Goal: Task Accomplishment & Management: Manage account settings

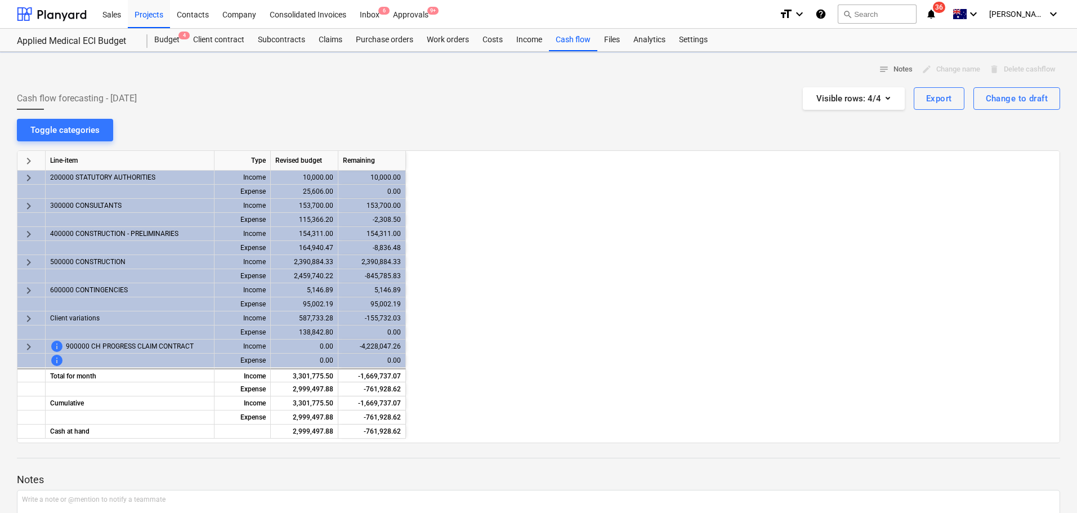
scroll to position [0, 810]
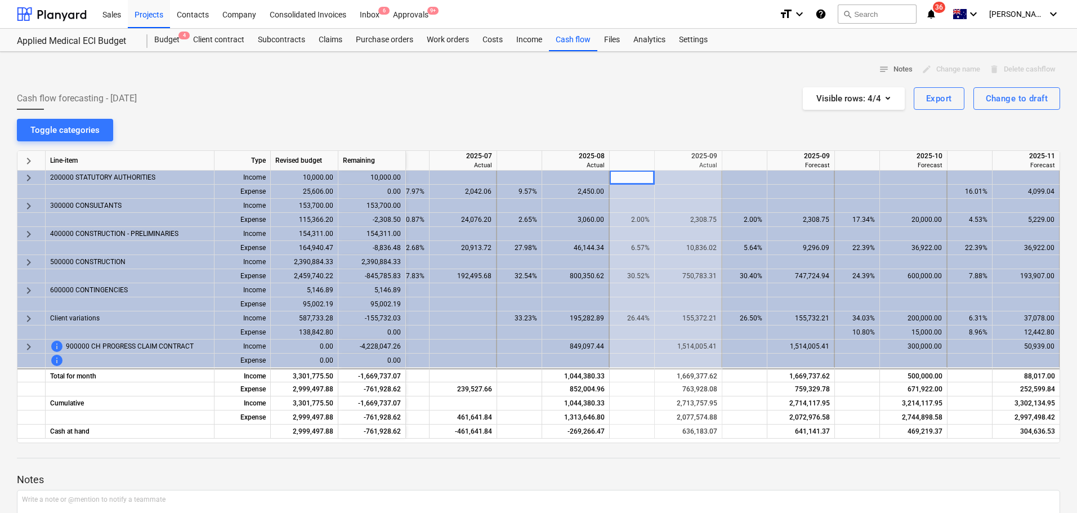
drag, startPoint x: 142, startPoint y: 17, endPoint x: 241, endPoint y: 159, distance: 172.8
click at [142, 17] on div "Projects" at bounding box center [149, 13] width 42 height 29
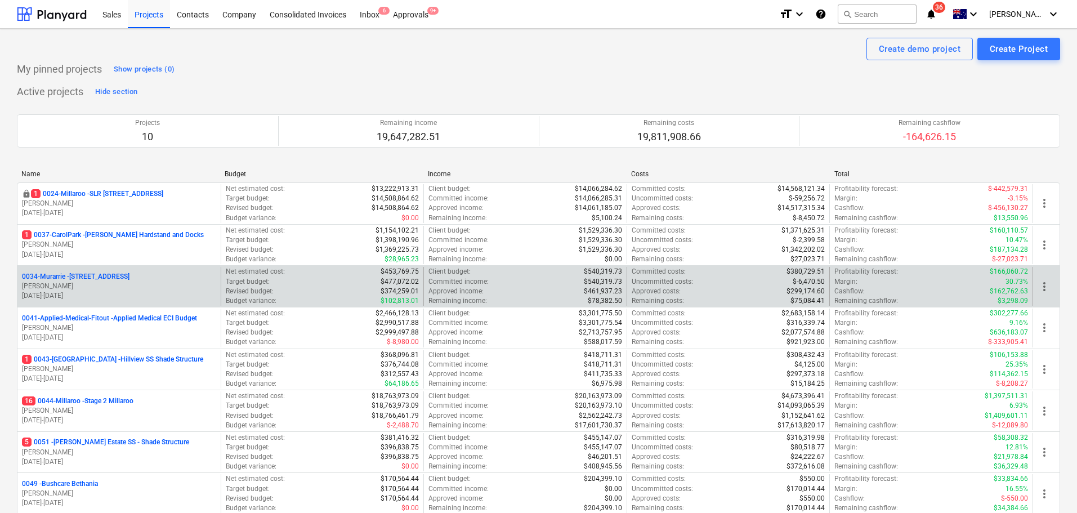
drag, startPoint x: 140, startPoint y: 230, endPoint x: 363, endPoint y: 289, distance: 230.9
click at [140, 230] on div "1 0037-CarolPark - Carole Park Hardstand and Docks T. Pawar 01.11.2024 - 31.10.…" at bounding box center [118, 245] width 203 height 39
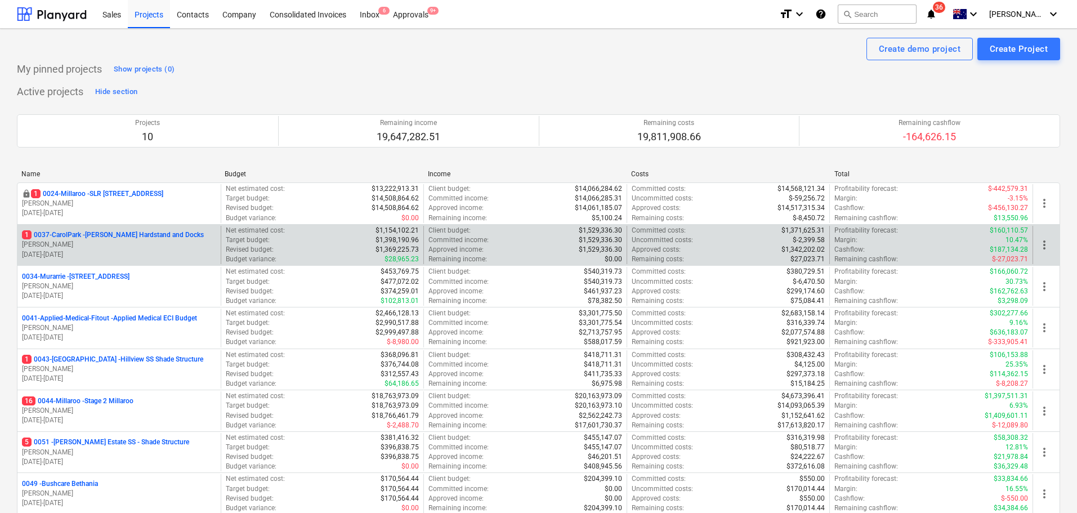
click at [127, 234] on p "1 0037-CarolPark - Carole Park Hardstand and Docks" at bounding box center [113, 235] width 182 height 10
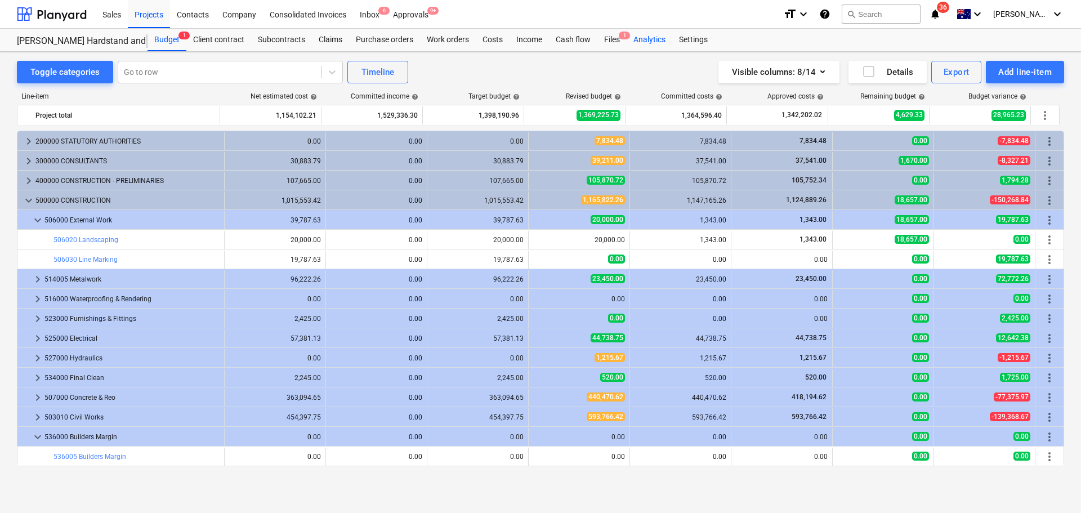
click at [652, 39] on div "Analytics" at bounding box center [650, 40] width 46 height 23
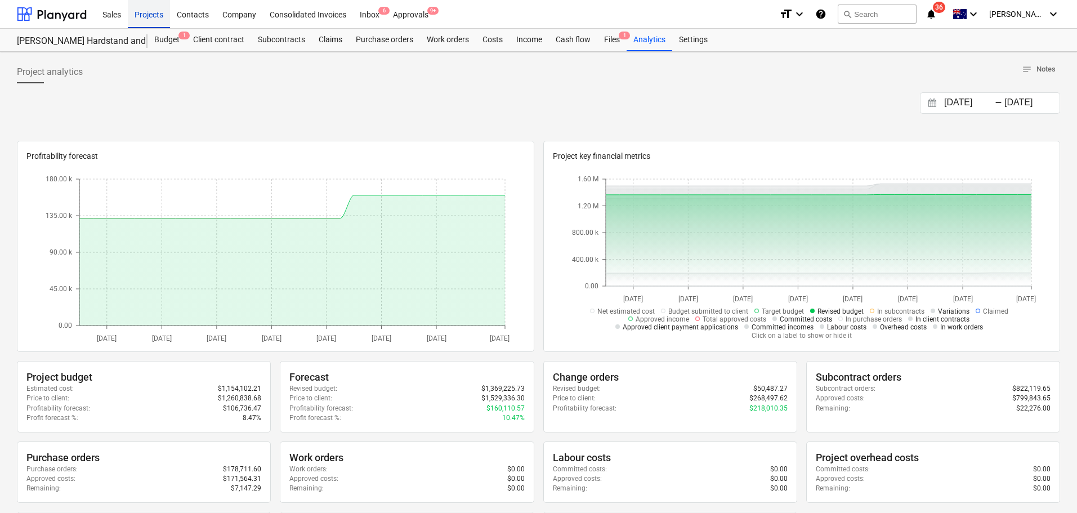
click at [154, 15] on div "Projects" at bounding box center [149, 13] width 42 height 29
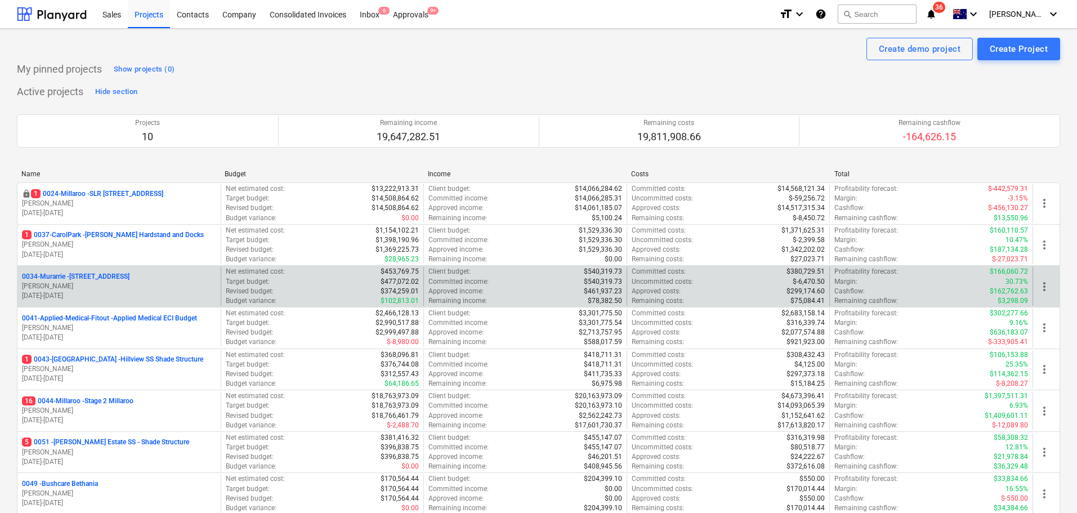
click at [130, 275] on p "0034-Murarrie - 286 Queensport rd Murrarie" at bounding box center [76, 277] width 108 height 10
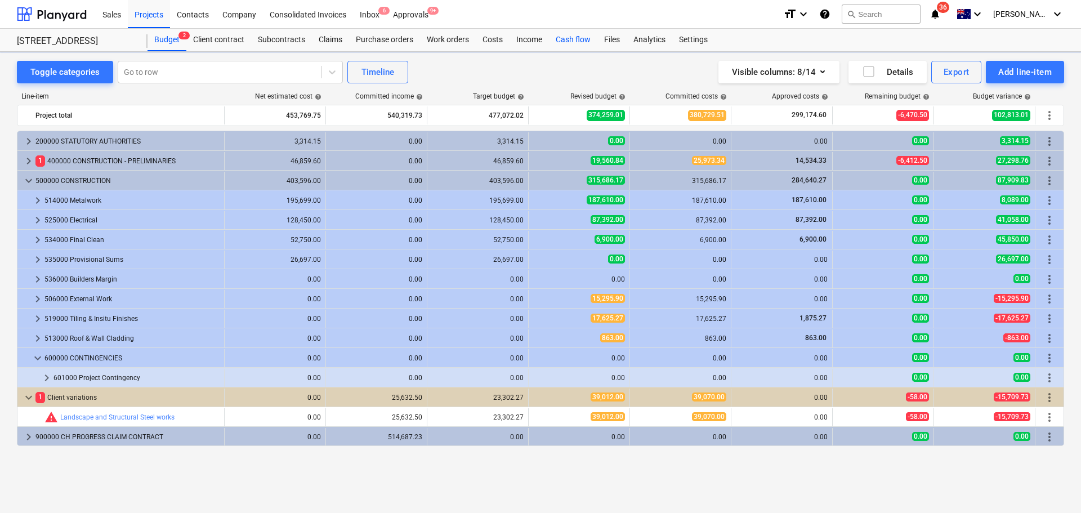
click at [577, 42] on div "Cash flow" at bounding box center [573, 40] width 48 height 23
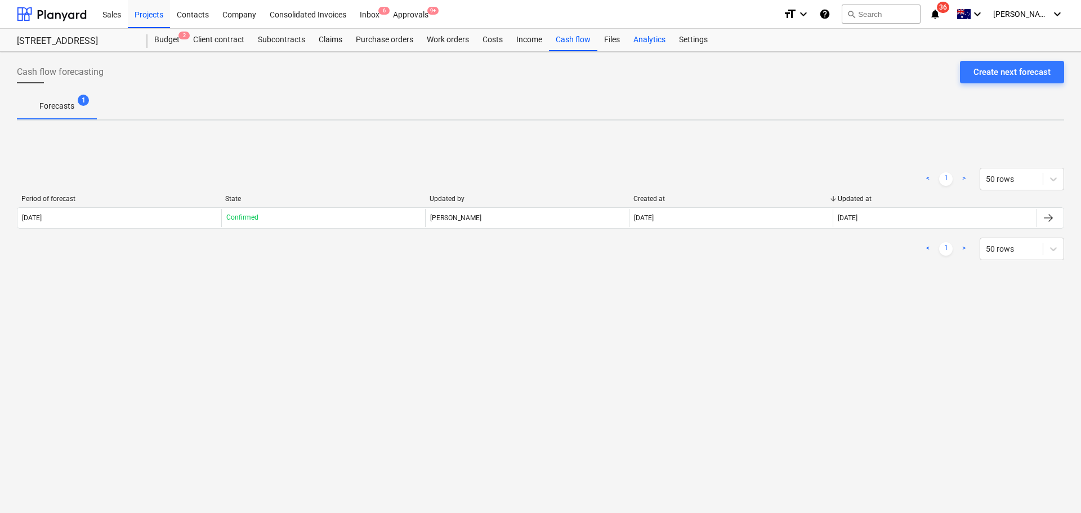
click at [645, 37] on div "Analytics" at bounding box center [650, 40] width 46 height 23
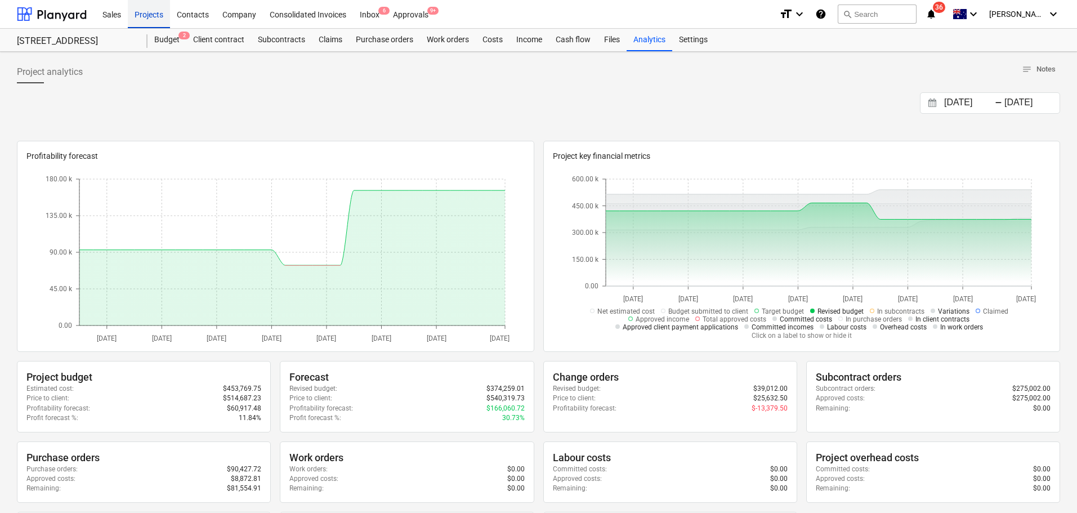
click at [148, 12] on div "Projects" at bounding box center [149, 13] width 42 height 29
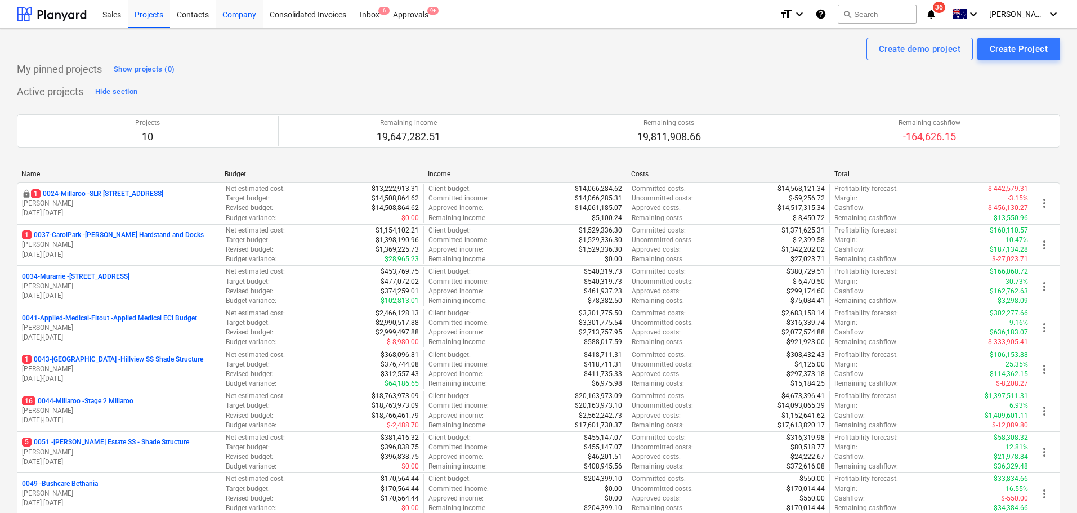
click at [255, 14] on div "Company" at bounding box center [239, 13] width 47 height 29
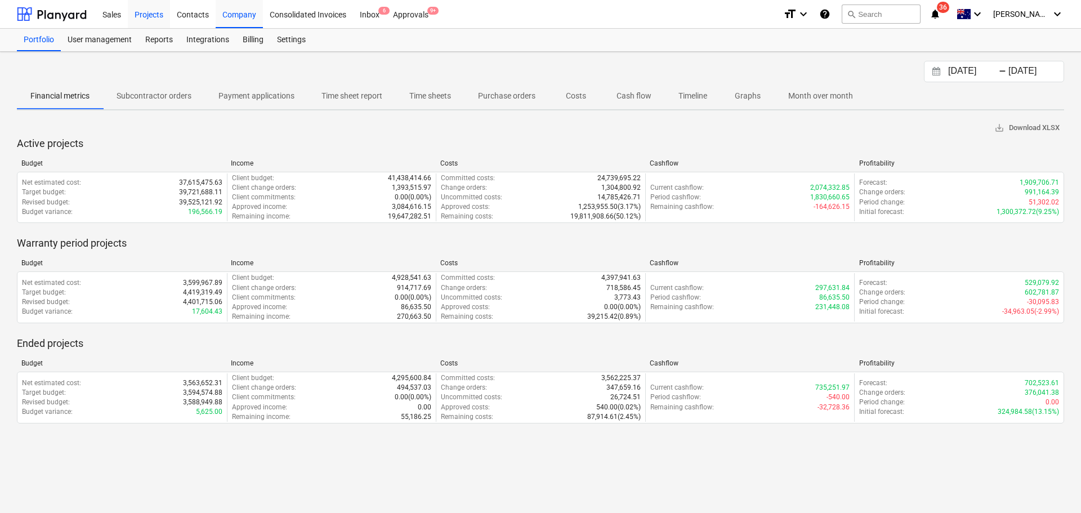
click at [161, 18] on div "Projects" at bounding box center [149, 13] width 42 height 29
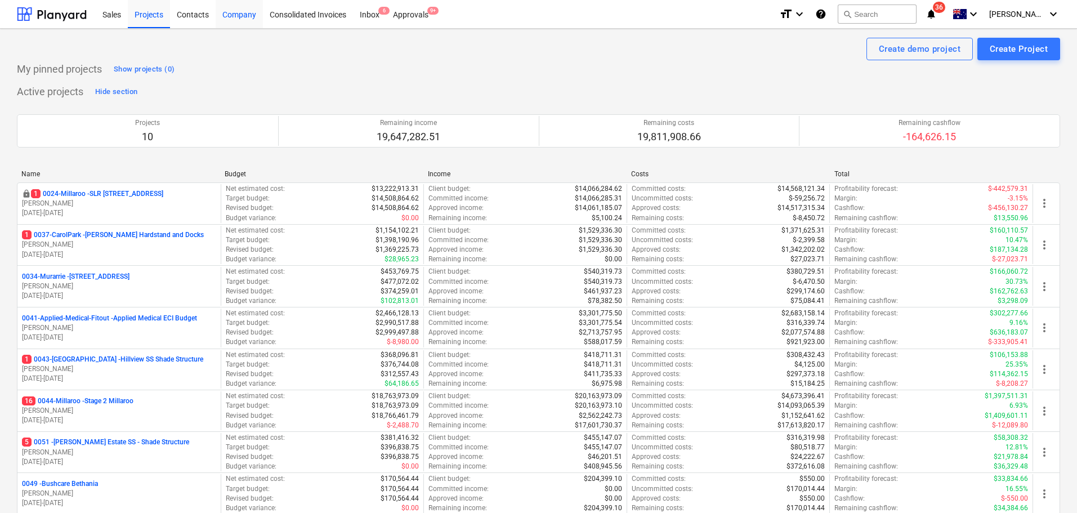
click at [249, 18] on div "Company" at bounding box center [239, 13] width 47 height 29
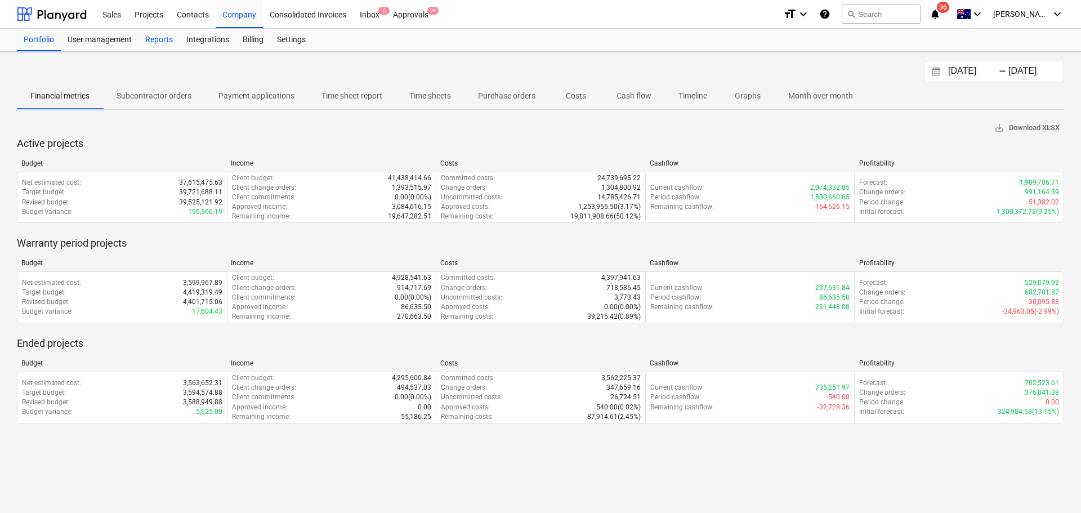
click at [168, 42] on div "Reports" at bounding box center [159, 40] width 41 height 23
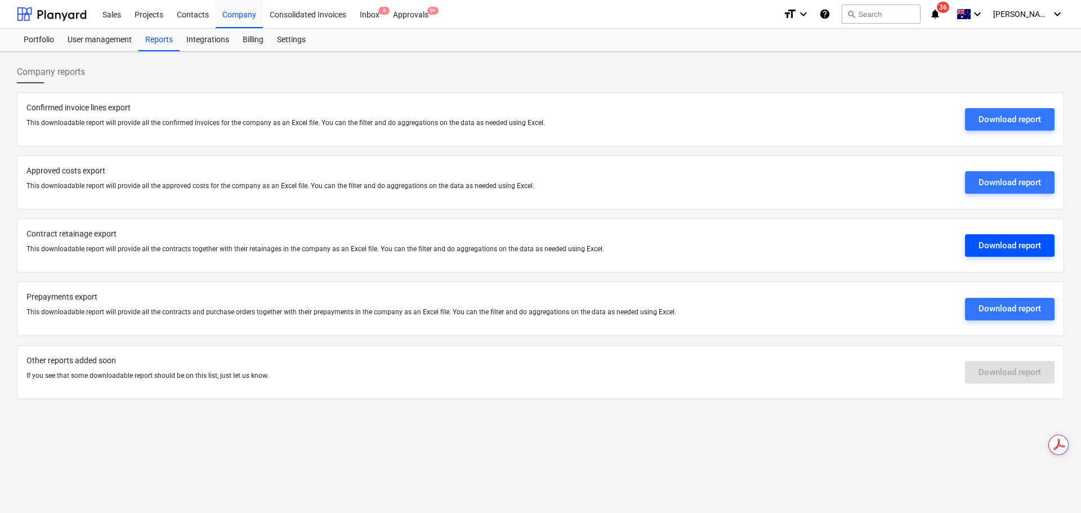
click at [1010, 246] on div "Download report" at bounding box center [1010, 245] width 63 height 15
drag, startPoint x: 1015, startPoint y: 246, endPoint x: 988, endPoint y: 262, distance: 32.4
click at [1015, 246] on div "Download report" at bounding box center [1010, 245] width 63 height 15
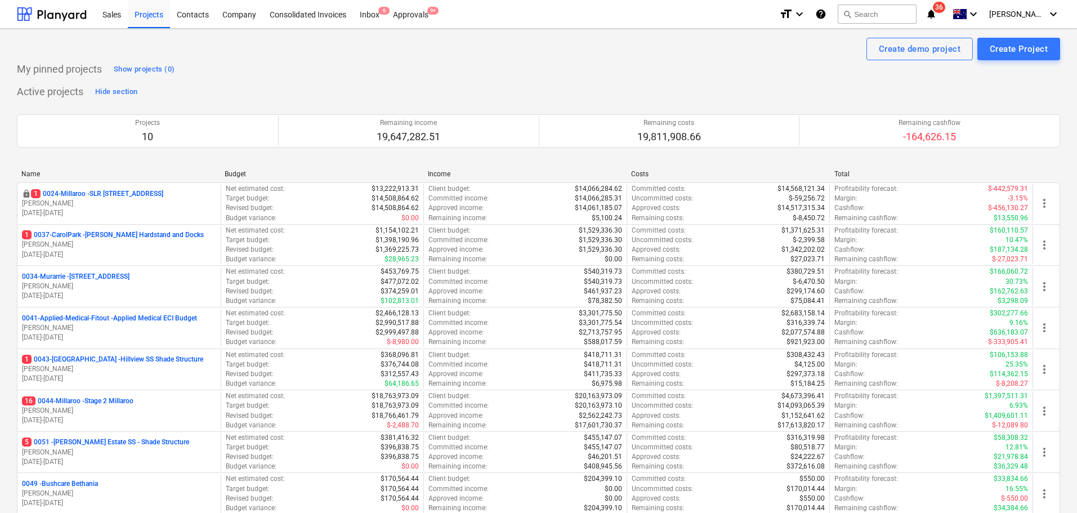
drag, startPoint x: 89, startPoint y: 320, endPoint x: 501, endPoint y: 295, distance: 412.5
click at [89, 320] on p "0041-Applied-Medical-Fitout - Applied Medical ECI Budget" at bounding box center [109, 319] width 175 height 10
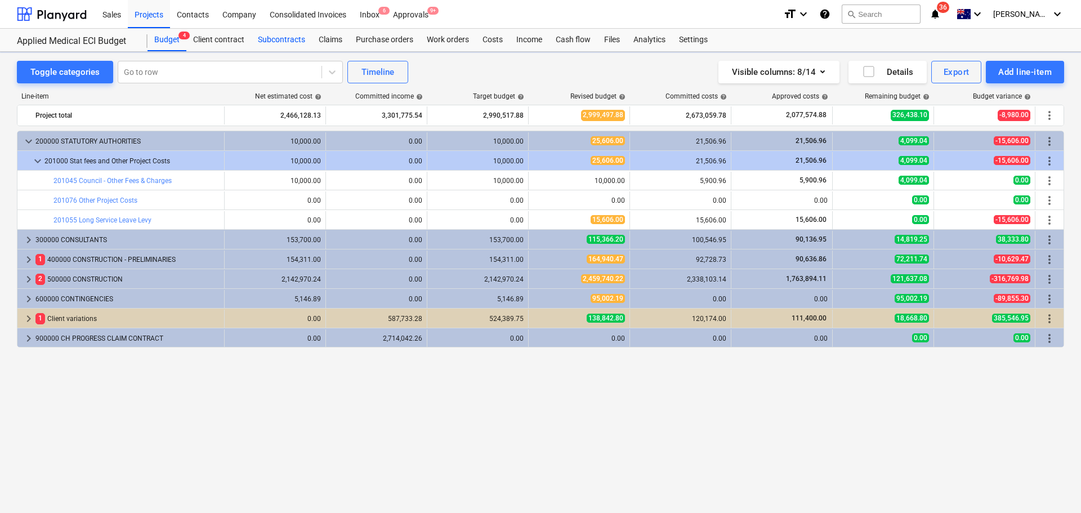
click at [276, 43] on div "Subcontracts" at bounding box center [281, 40] width 61 height 23
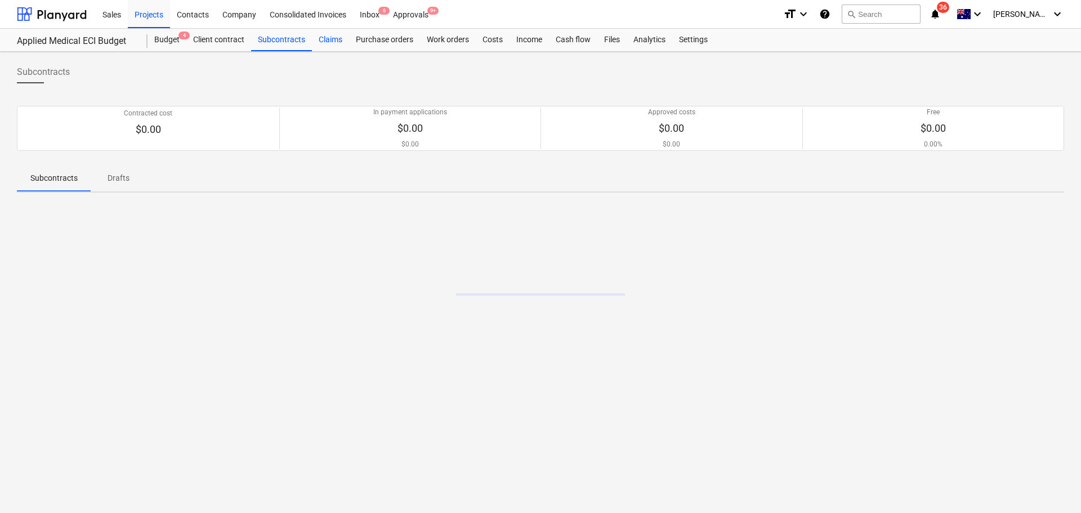
click at [335, 40] on div "Claims" at bounding box center [330, 40] width 37 height 23
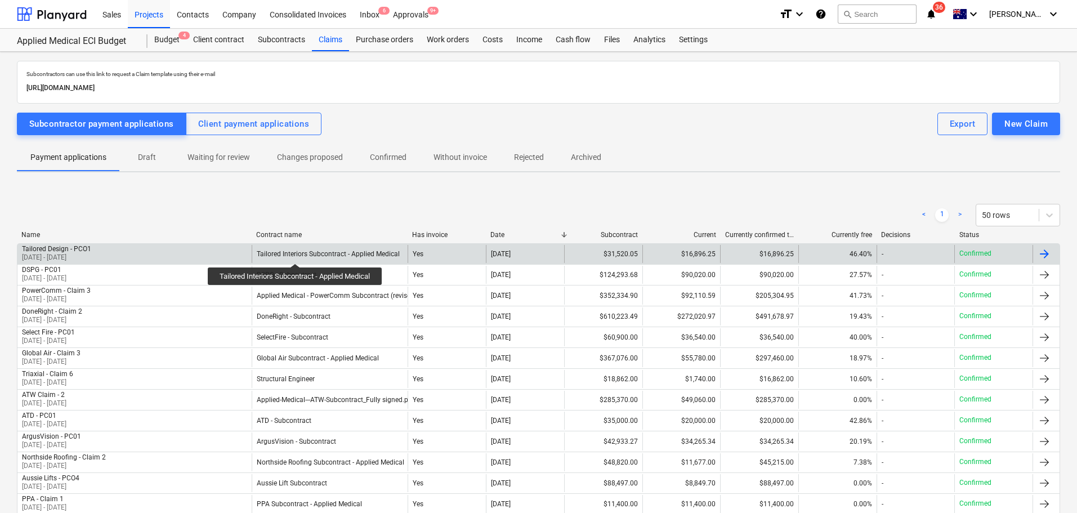
click at [297, 253] on div "Tailored Interiors Subcontract - Applied Medical" at bounding box center [328, 254] width 143 height 8
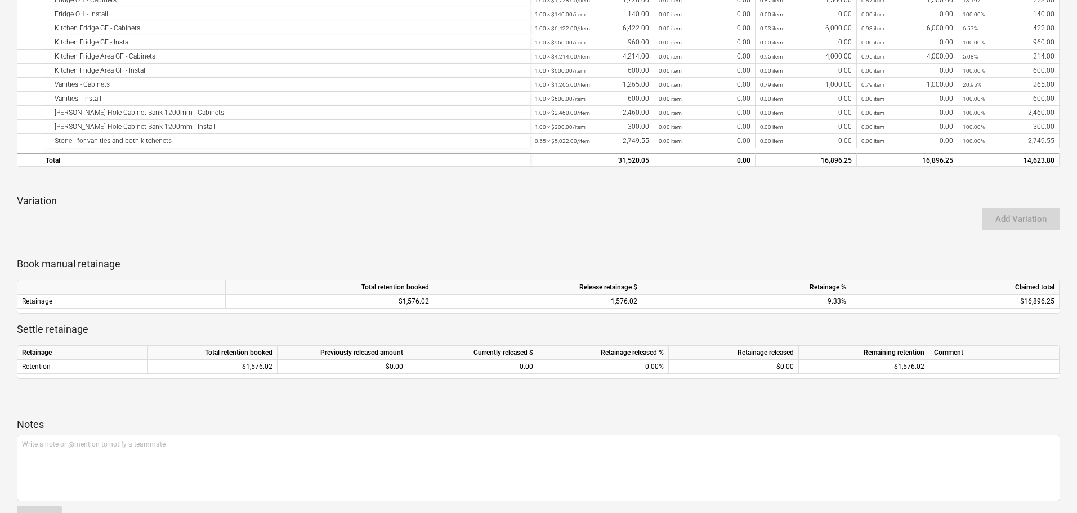
scroll to position [338, 0]
